Goal: Transaction & Acquisition: Purchase product/service

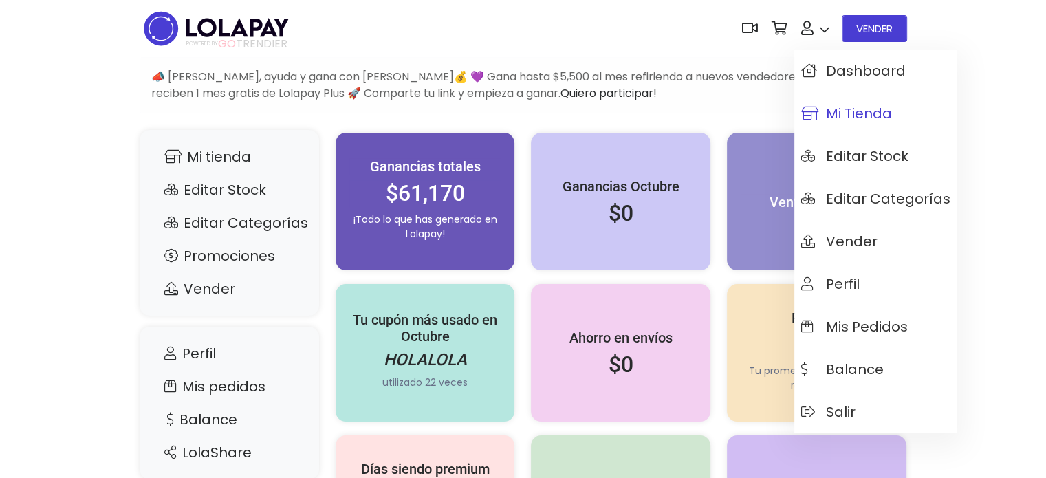
click at [826, 116] on span "Mi tienda" at bounding box center [846, 113] width 91 height 15
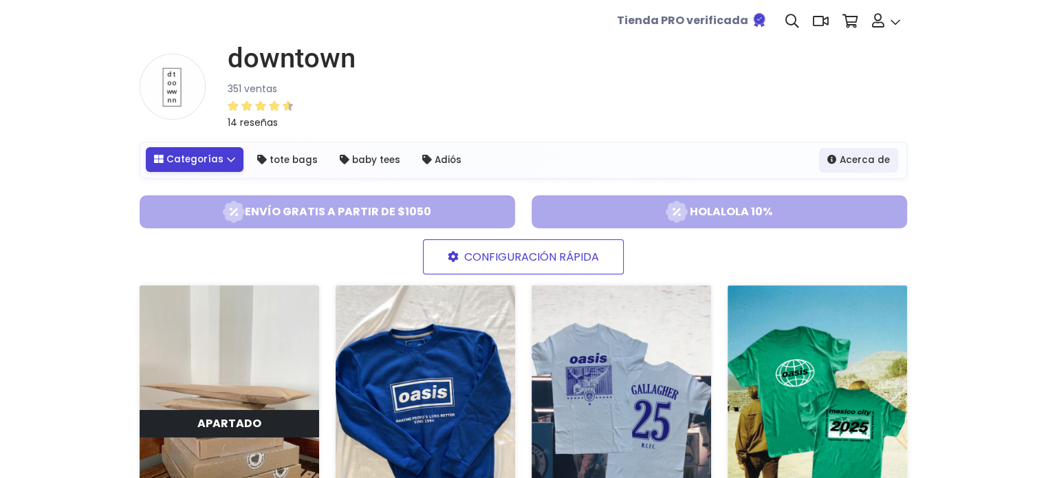
click at [225, 164] on link "Categorías" at bounding box center [195, 159] width 98 height 25
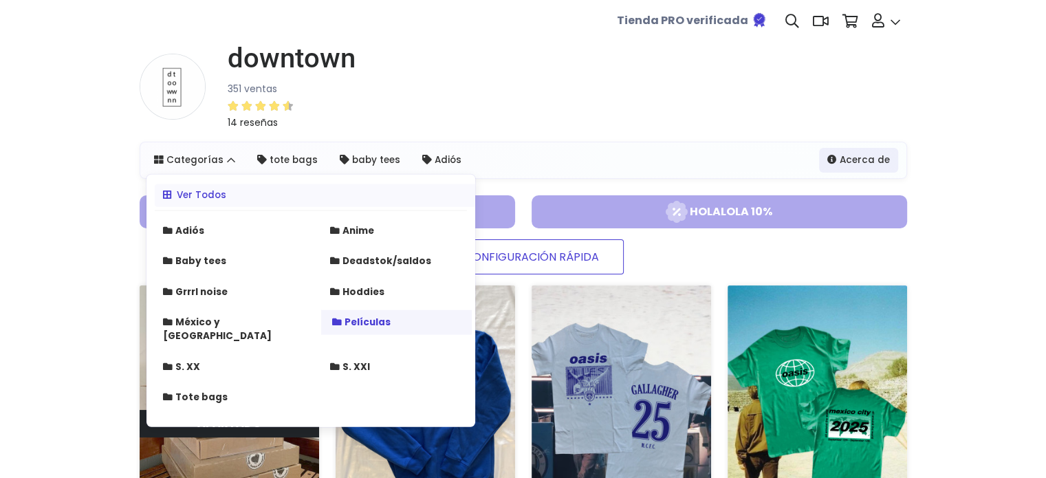
click at [369, 323] on strong "Películas" at bounding box center [368, 322] width 46 height 13
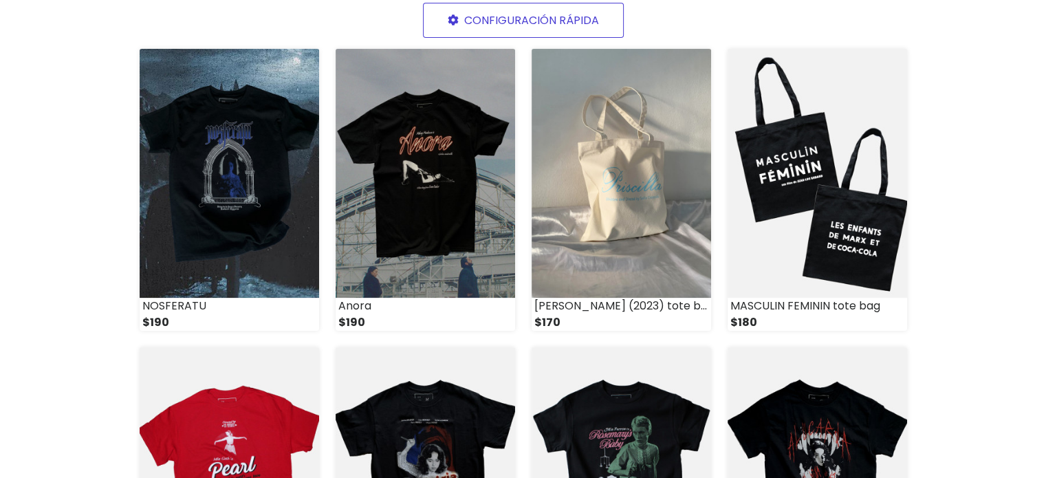
scroll to position [344, 0]
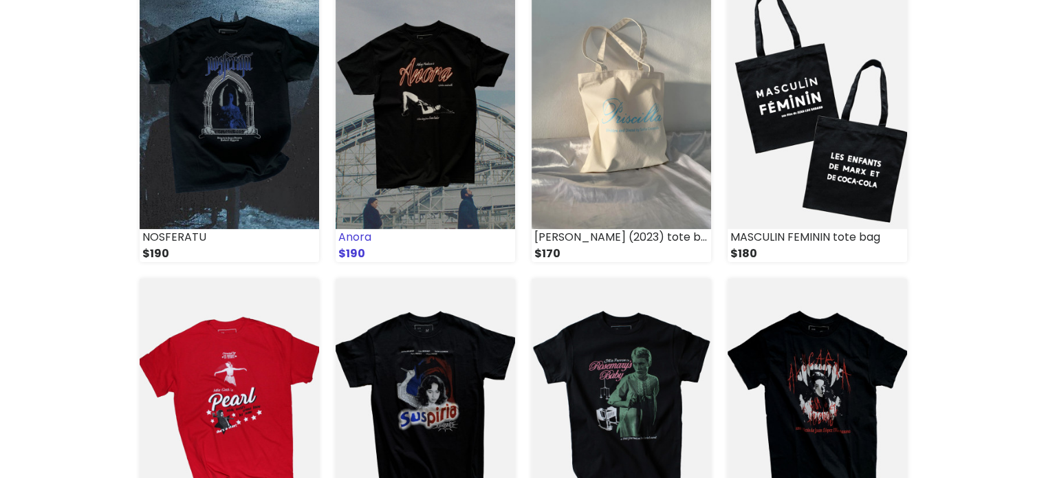
click at [426, 118] on img at bounding box center [426, 104] width 180 height 249
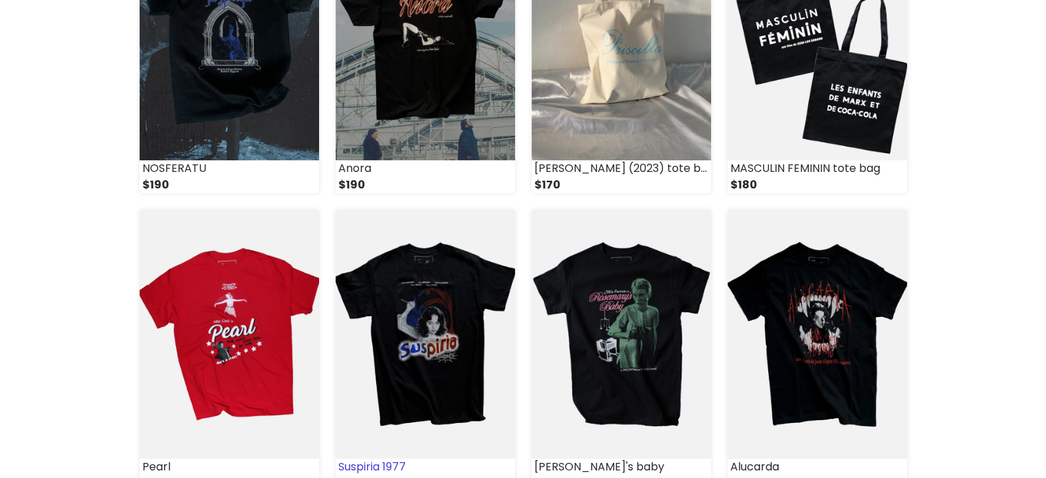
scroll to position [482, 0]
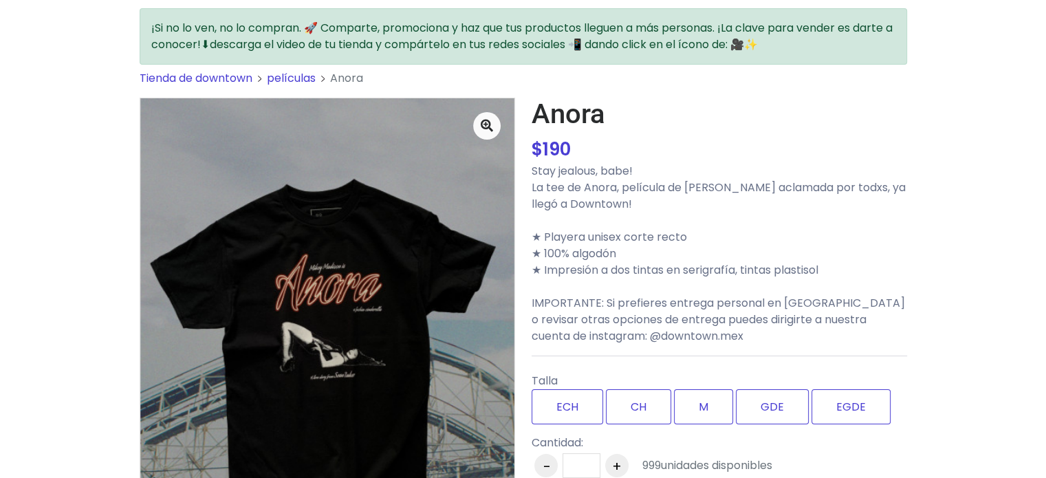
scroll to position [138, 0]
